Goal: Navigation & Orientation: Find specific page/section

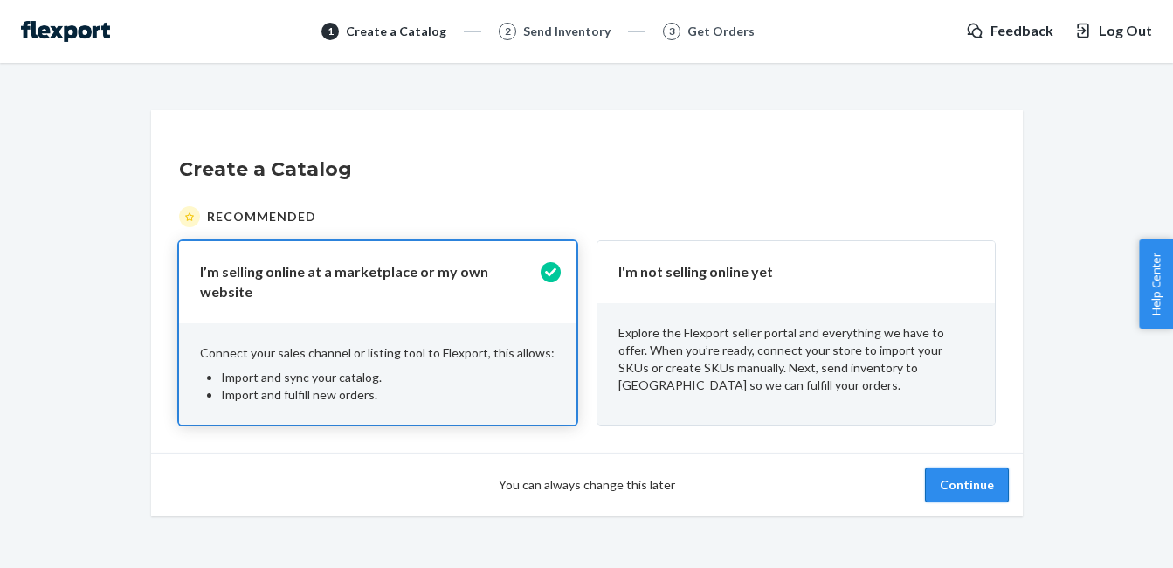
click at [954, 474] on button "Continue" at bounding box center [967, 484] width 84 height 35
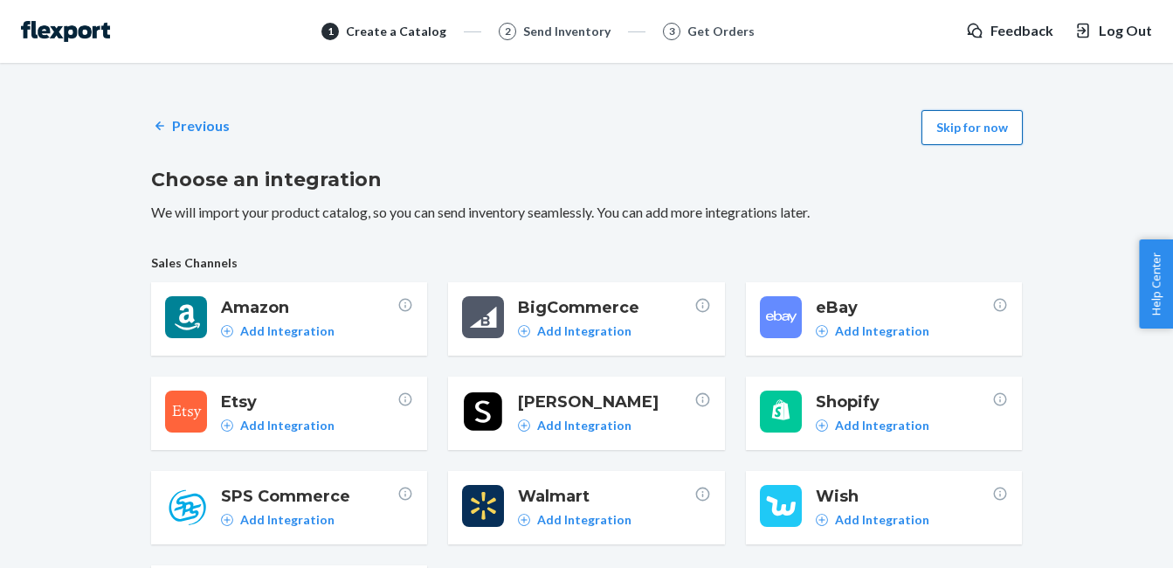
click at [978, 119] on button "Skip for now" at bounding box center [971, 127] width 101 height 35
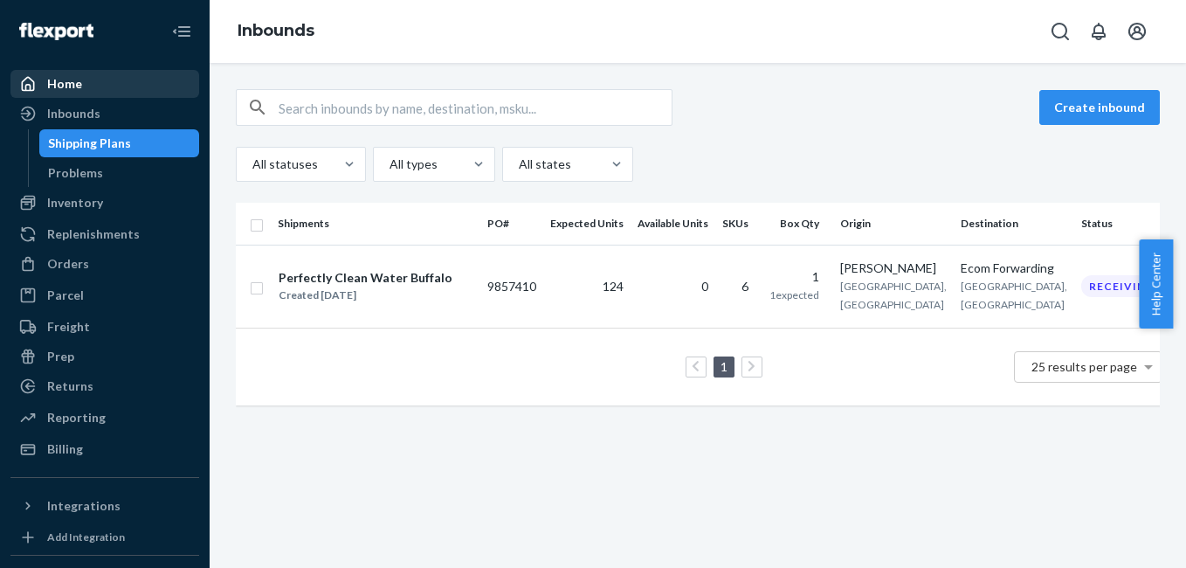
click at [153, 86] on div "Home" at bounding box center [104, 84] width 185 height 24
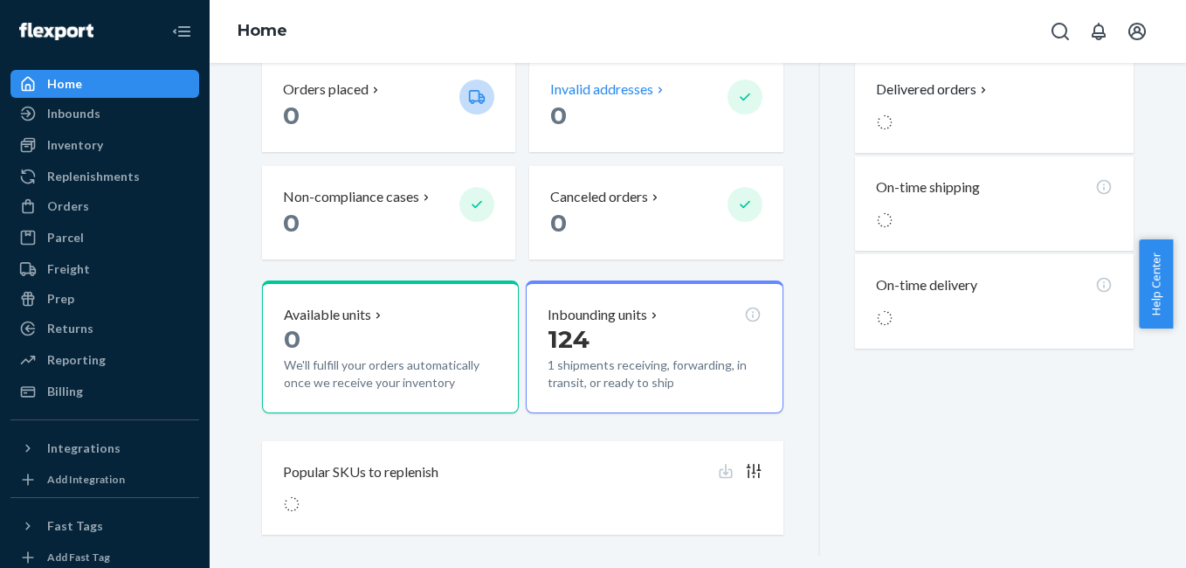
scroll to position [234, 0]
